Goal: Transaction & Acquisition: Purchase product/service

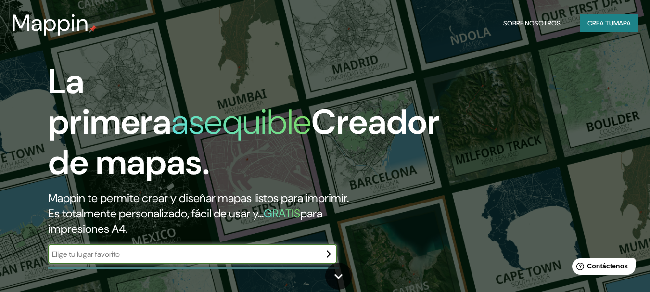
click at [245, 249] on input "text" at bounding box center [182, 254] width 269 height 11
type input "[GEOGRAPHIC_DATA]"
click at [326, 254] on icon "button" at bounding box center [327, 254] width 8 height 8
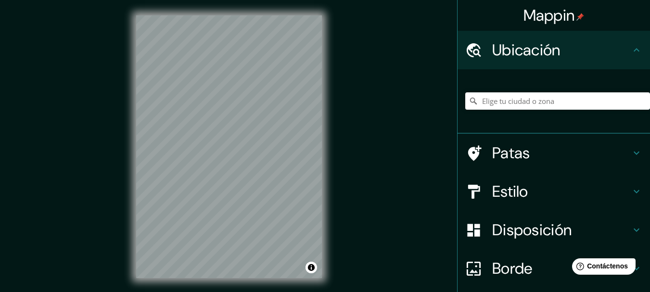
click at [517, 53] on font "Ubicación" at bounding box center [526, 50] width 68 height 20
click at [324, 206] on div "© Mapbox © OpenStreetMap Improve this map" at bounding box center [229, 146] width 216 height 293
click at [495, 102] on input "Elige tu ciudad o zona" at bounding box center [557, 100] width 185 height 17
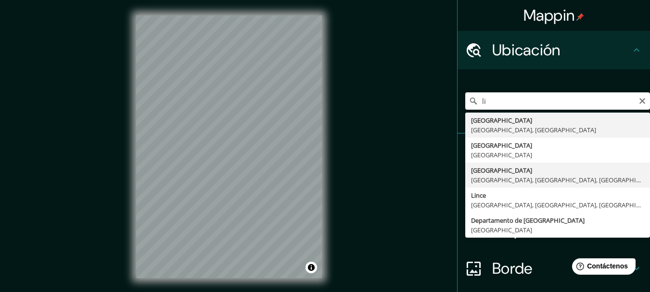
type input "[GEOGRAPHIC_DATA], [GEOGRAPHIC_DATA], [GEOGRAPHIC_DATA], [GEOGRAPHIC_DATA]"
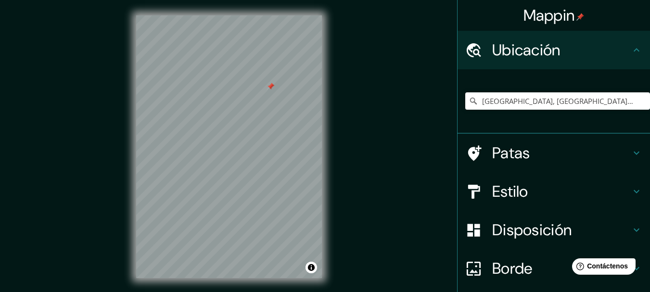
click at [268, 88] on div at bounding box center [271, 87] width 8 height 8
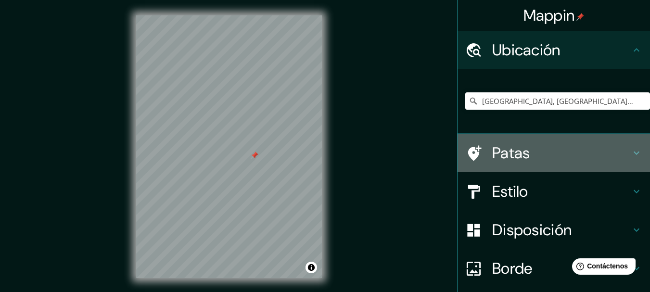
click at [634, 152] on icon at bounding box center [637, 153] width 6 height 3
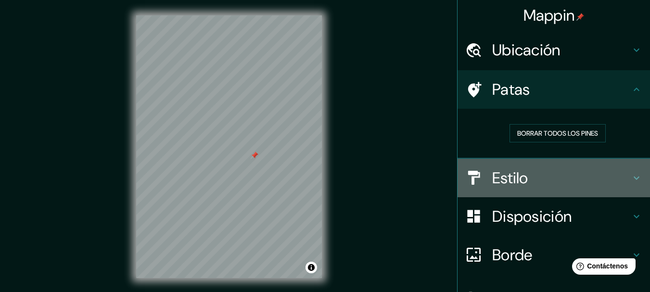
click at [631, 175] on icon at bounding box center [637, 178] width 12 height 12
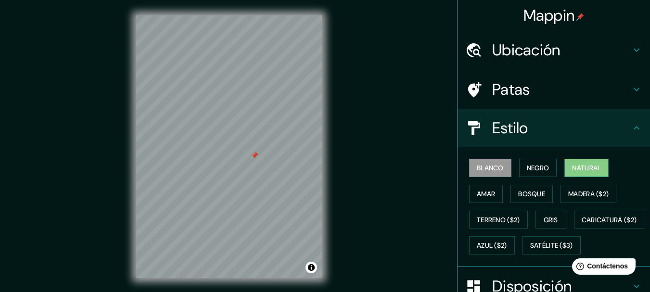
click at [577, 167] on font "Natural" at bounding box center [586, 168] width 29 height 9
click at [631, 89] on icon at bounding box center [637, 90] width 12 height 12
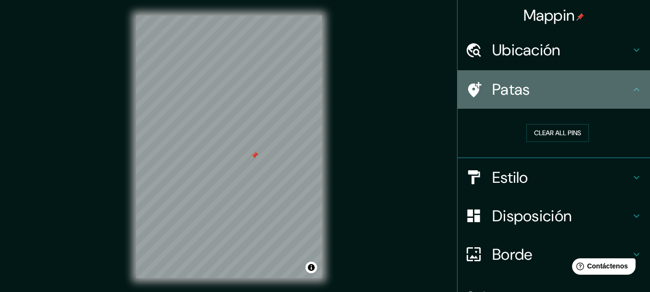
click at [500, 90] on font "Patas" at bounding box center [511, 89] width 38 height 20
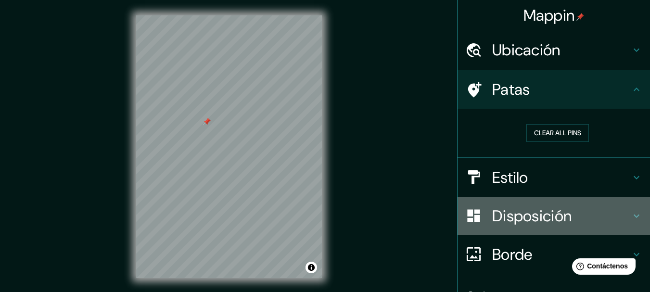
click at [618, 216] on h4 "Disposición" at bounding box center [561, 215] width 139 height 19
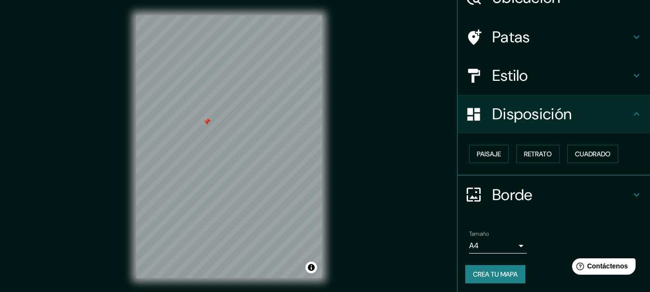
scroll to position [55, 0]
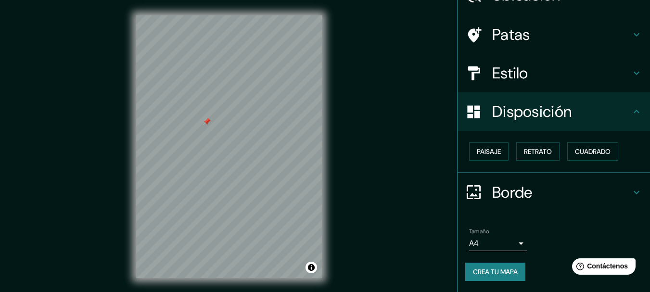
click at [509, 189] on font "Borde" at bounding box center [512, 192] width 40 height 20
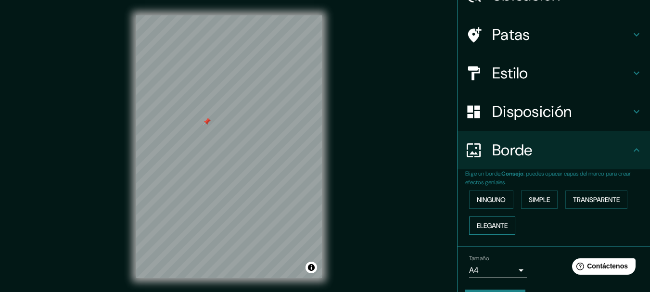
click at [493, 224] on font "Elegante" at bounding box center [492, 225] width 31 height 9
